Goal: Transaction & Acquisition: Purchase product/service

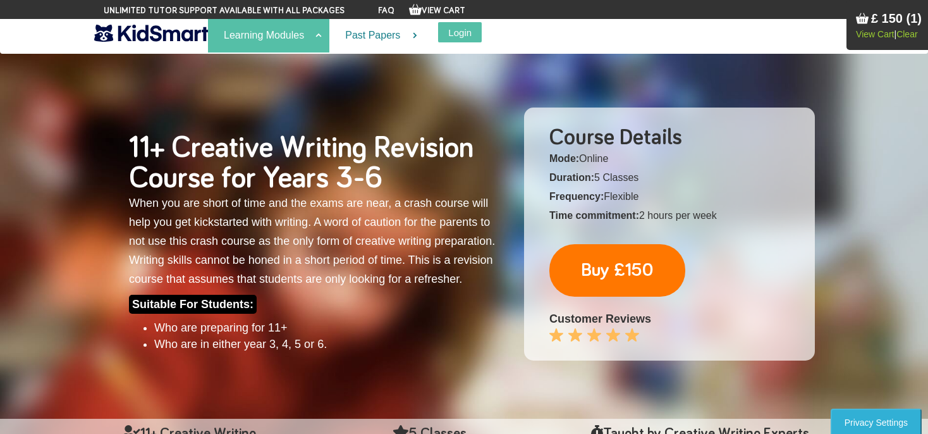
click at [259, 40] on link "Learning Modules" at bounding box center [268, 36] width 121 height 34
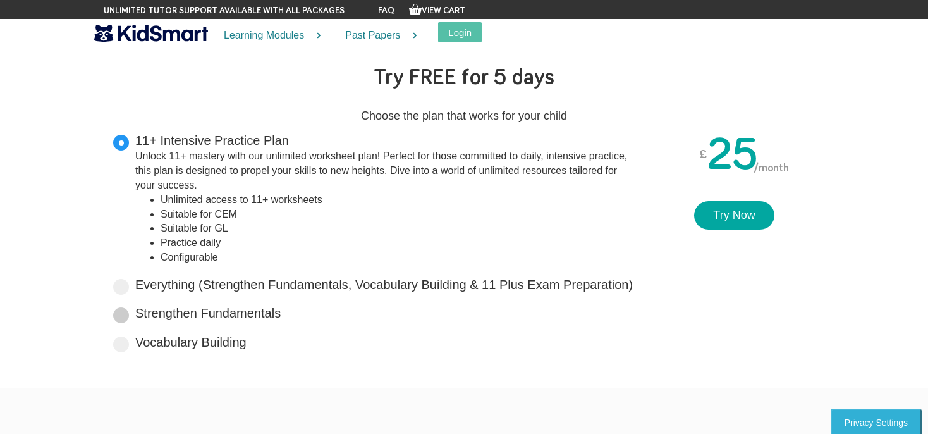
click at [265, 314] on label "Strengthen Fundamentals Tailored for primary years, it lays a solid foundation …" at bounding box center [207, 313] width 145 height 18
click at [281, 314] on input "Strengthen Fundamentals Tailored for primary years, it lays a solid foundation …" at bounding box center [285, 311] width 8 height 8
radio input "true"
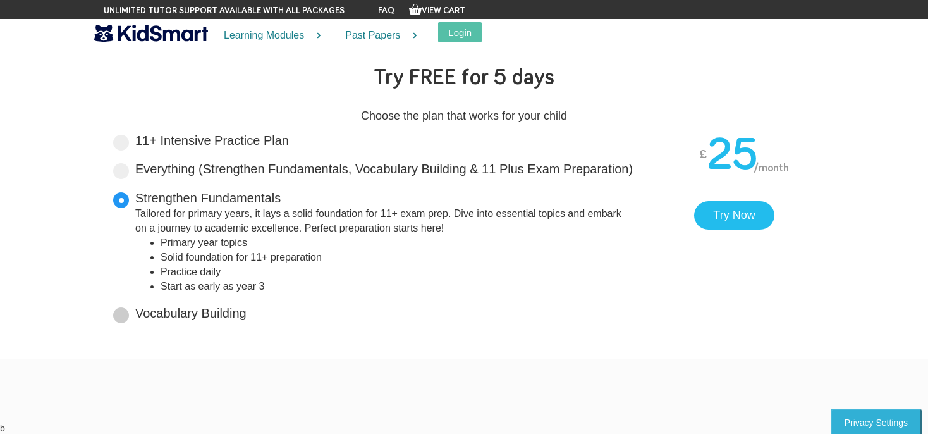
click at [193, 317] on label "Vocabulary Building Boost your vocabulary and unlock the power of words with ou…" at bounding box center [190, 313] width 111 height 18
click at [247, 315] on input "Vocabulary Building Boost your vocabulary and unlock the power of words with ou…" at bounding box center [251, 311] width 8 height 8
radio input "true"
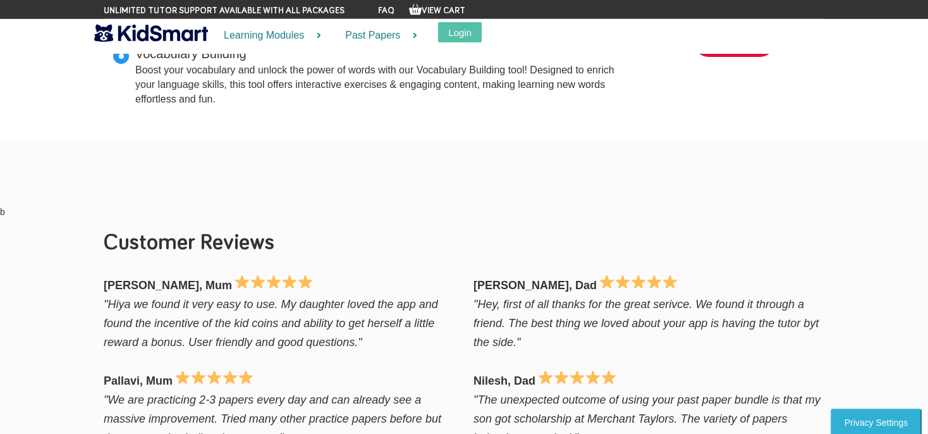
scroll to position [267, 0]
